Goal: Task Accomplishment & Management: Manage account settings

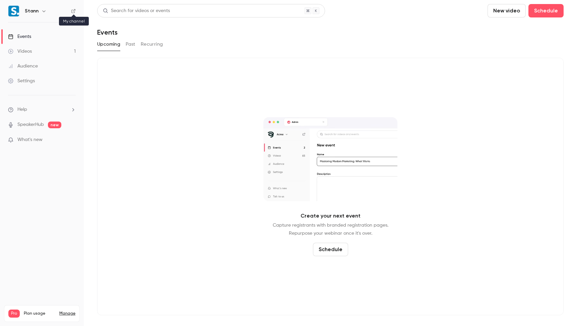
click at [71, 10] on icon at bounding box center [73, 11] width 4 height 4
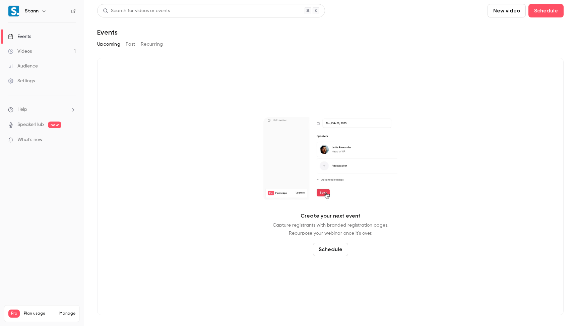
click at [49, 78] on link "Settings" at bounding box center [42, 80] width 84 height 15
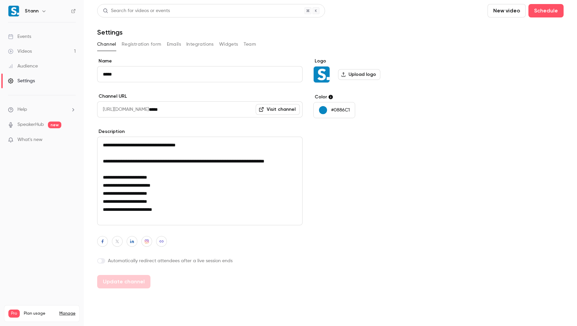
scroll to position [1, 0]
click at [136, 45] on button "Registration form" at bounding box center [142, 44] width 40 height 11
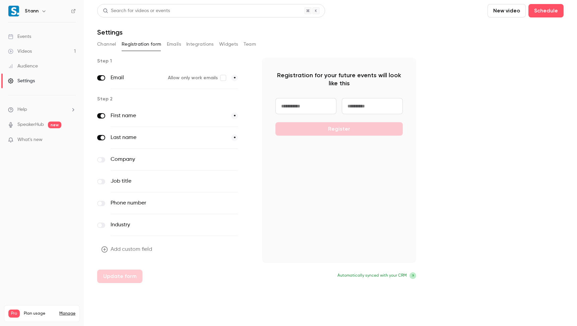
click at [179, 43] on button "Emails" at bounding box center [174, 44] width 14 height 11
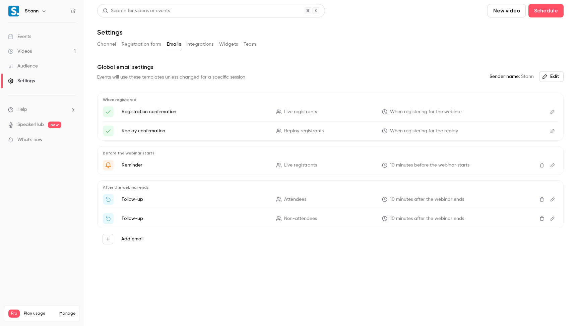
click at [205, 44] on button "Integrations" at bounding box center [199, 44] width 27 height 11
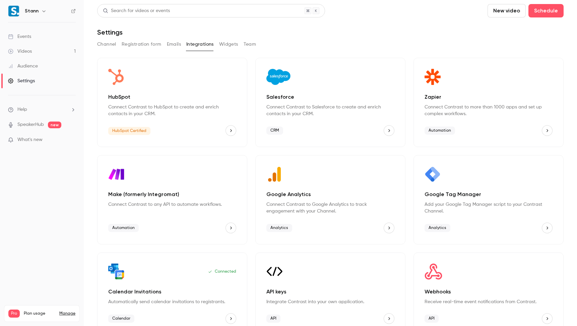
drag, startPoint x: 221, startPoint y: 42, endPoint x: 233, endPoint y: 47, distance: 13.1
click at [221, 42] on button "Widgets" at bounding box center [228, 44] width 19 height 11
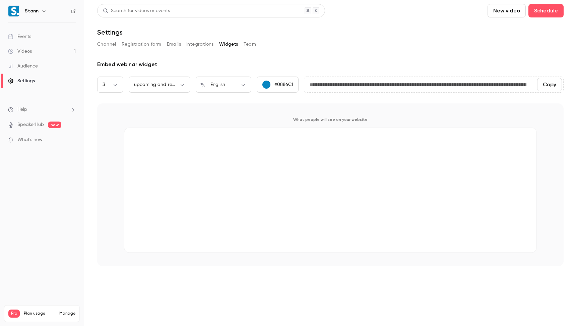
click at [249, 46] on button "Team" at bounding box center [250, 44] width 13 height 11
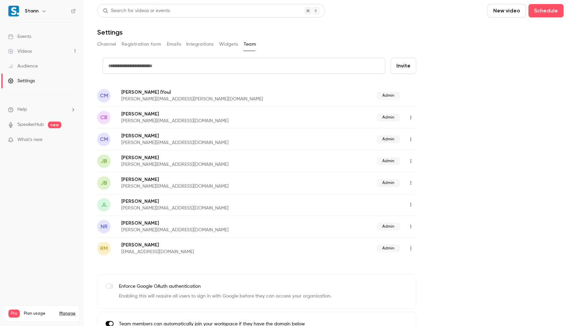
click at [228, 46] on button "Widgets" at bounding box center [228, 44] width 19 height 11
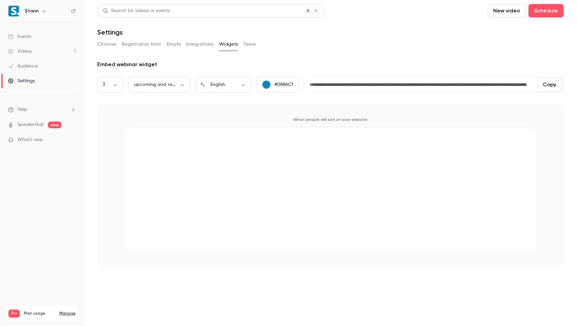
click at [196, 43] on button "Integrations" at bounding box center [199, 44] width 27 height 11
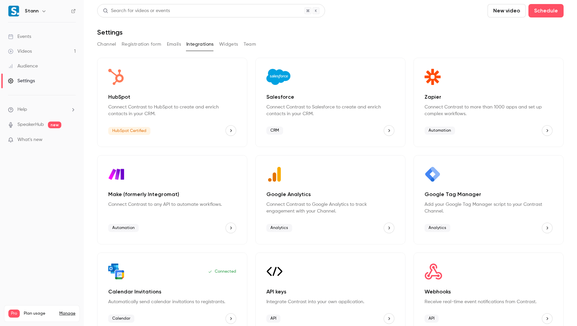
click at [78, 227] on nav "Stann Events Videos 1 Audience Settings Help SpeakerHub new What's new Pro Plan…" at bounding box center [42, 163] width 84 height 326
